Goal: Find specific page/section

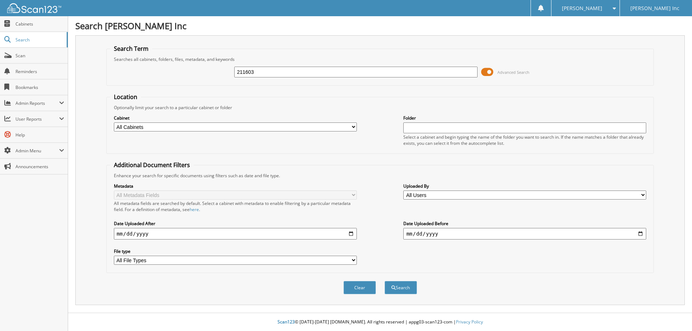
type input "211603"
click at [385, 281] on button "Search" at bounding box center [401, 287] width 32 height 13
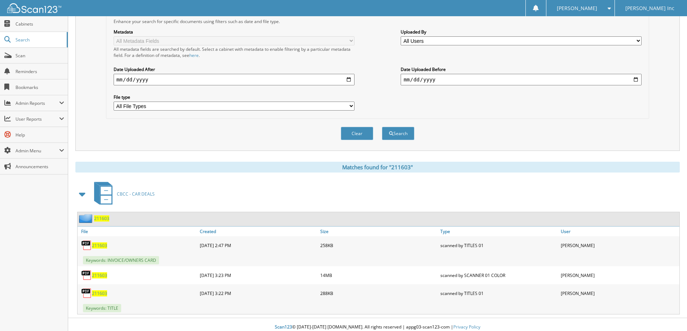
scroll to position [160, 0]
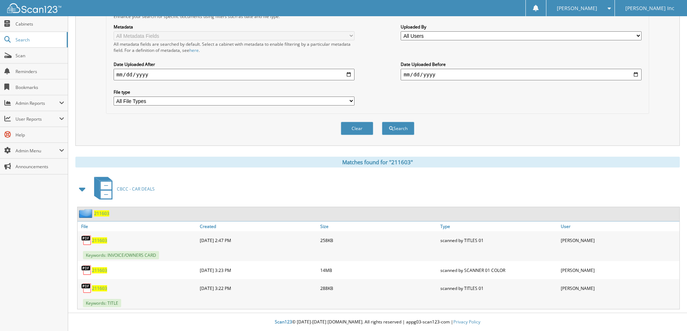
click at [103, 271] on span "211603" at bounding box center [99, 270] width 15 height 6
click at [27, 56] on span "Scan" at bounding box center [39, 56] width 49 height 6
